Goal: Task Accomplishment & Management: Manage account settings

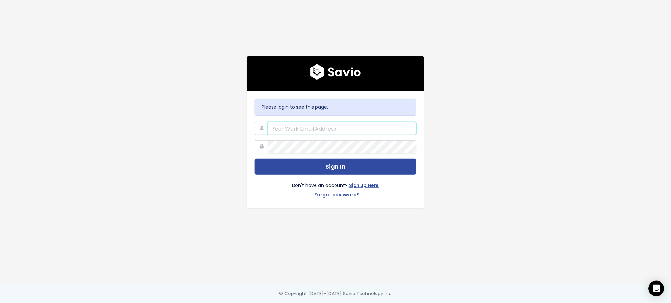
click at [301, 124] on input "email" at bounding box center [342, 128] width 148 height 13
click at [306, 126] on input "email" at bounding box center [342, 128] width 148 height 13
click at [577, 35] on main "Please login to see this page. Sign In Don't have an account? Sign up Here Forg…" at bounding box center [335, 151] width 671 height 303
click at [310, 127] on input "email" at bounding box center [342, 128] width 148 height 13
paste input "tim.jackson@scanifly.com"
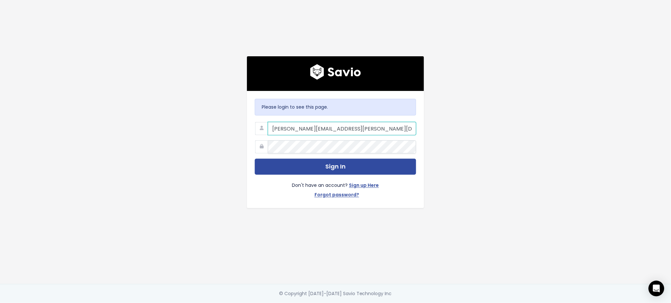
type input "tim.jackson@scanifly.com"
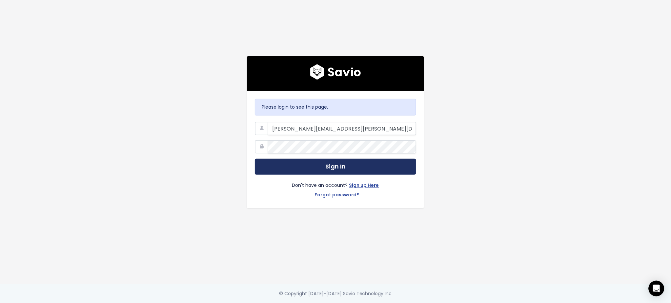
click at [334, 163] on button "Sign In" at bounding box center [335, 167] width 161 height 16
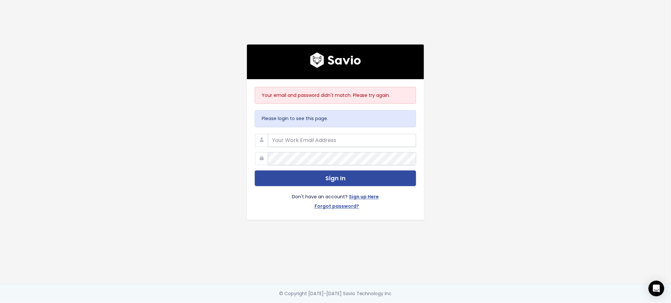
click at [461, 52] on div "Your email and password didn't match. Please try again. Please login to see thi…" at bounding box center [335, 142] width 374 height 284
